Goal: Information Seeking & Learning: Learn about a topic

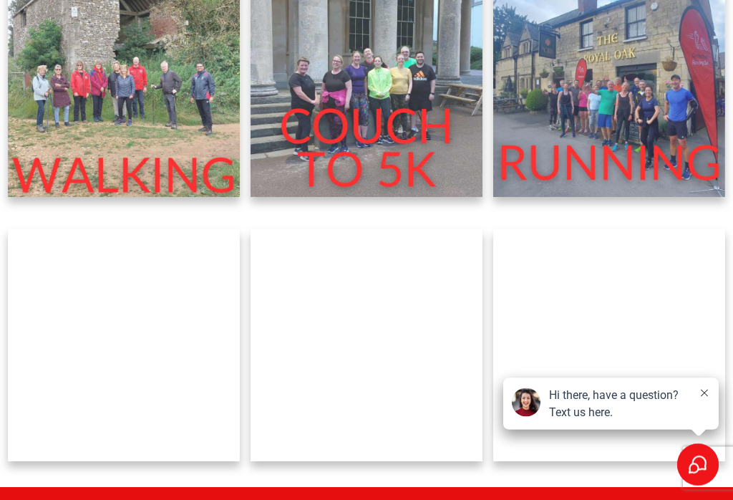
scroll to position [528, 0]
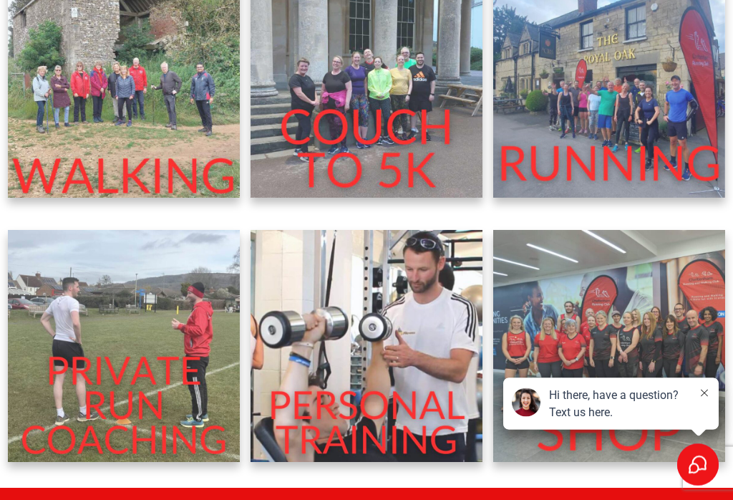
click at [391, 119] on img at bounding box center [367, 82] width 232 height 232
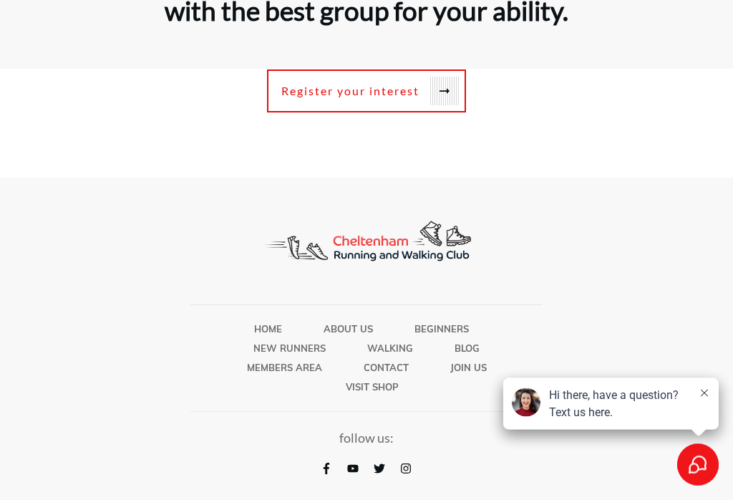
scroll to position [4300, 0]
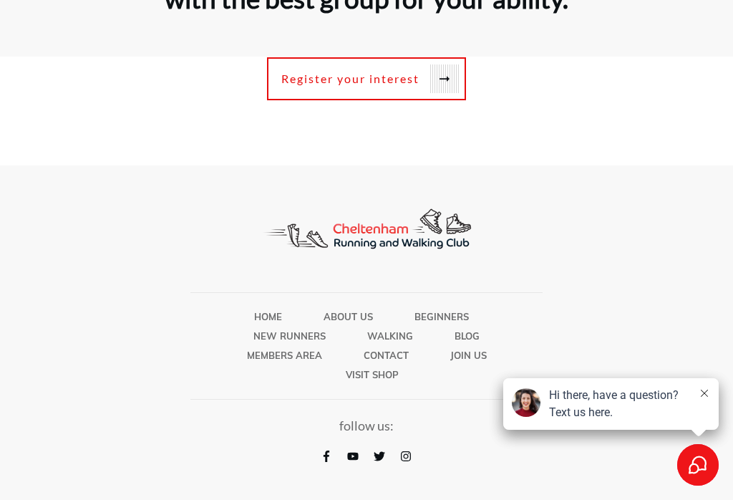
click at [266, 345] on span "New Runners" at bounding box center [289, 335] width 72 height 19
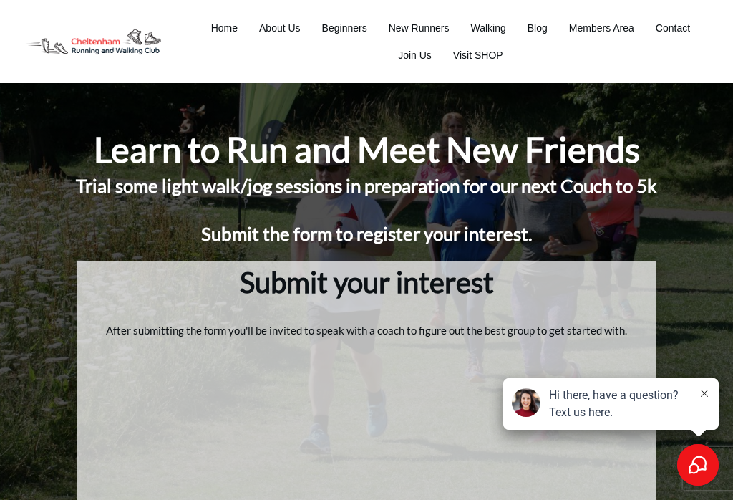
click at [500, 22] on span "Walking" at bounding box center [487, 28] width 35 height 20
click at [499, 23] on span "Walking" at bounding box center [487, 28] width 35 height 20
click at [331, 22] on span "Beginners" at bounding box center [344, 28] width 45 height 20
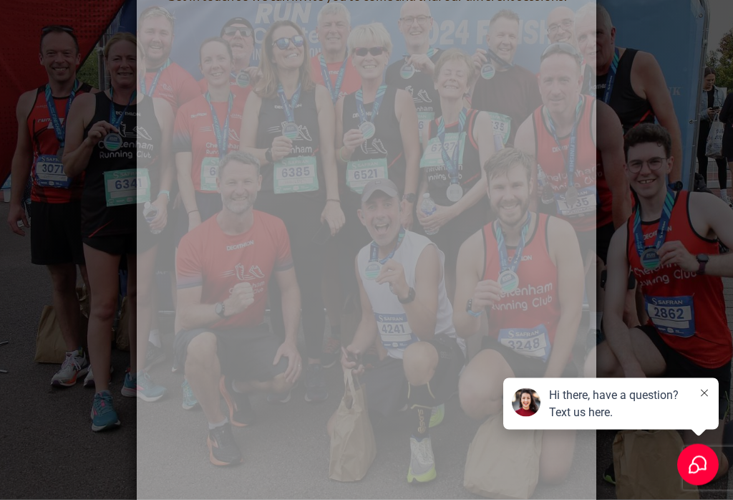
scroll to position [1055, 0]
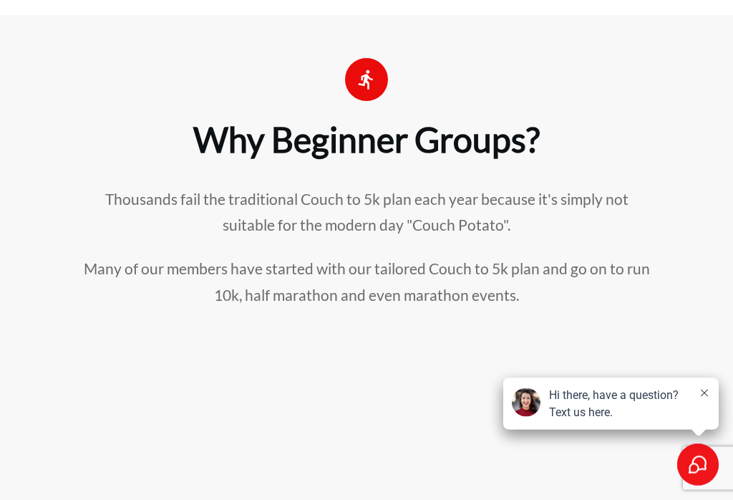
scroll to position [1625, 0]
